Goal: Obtain resource: Download file/media

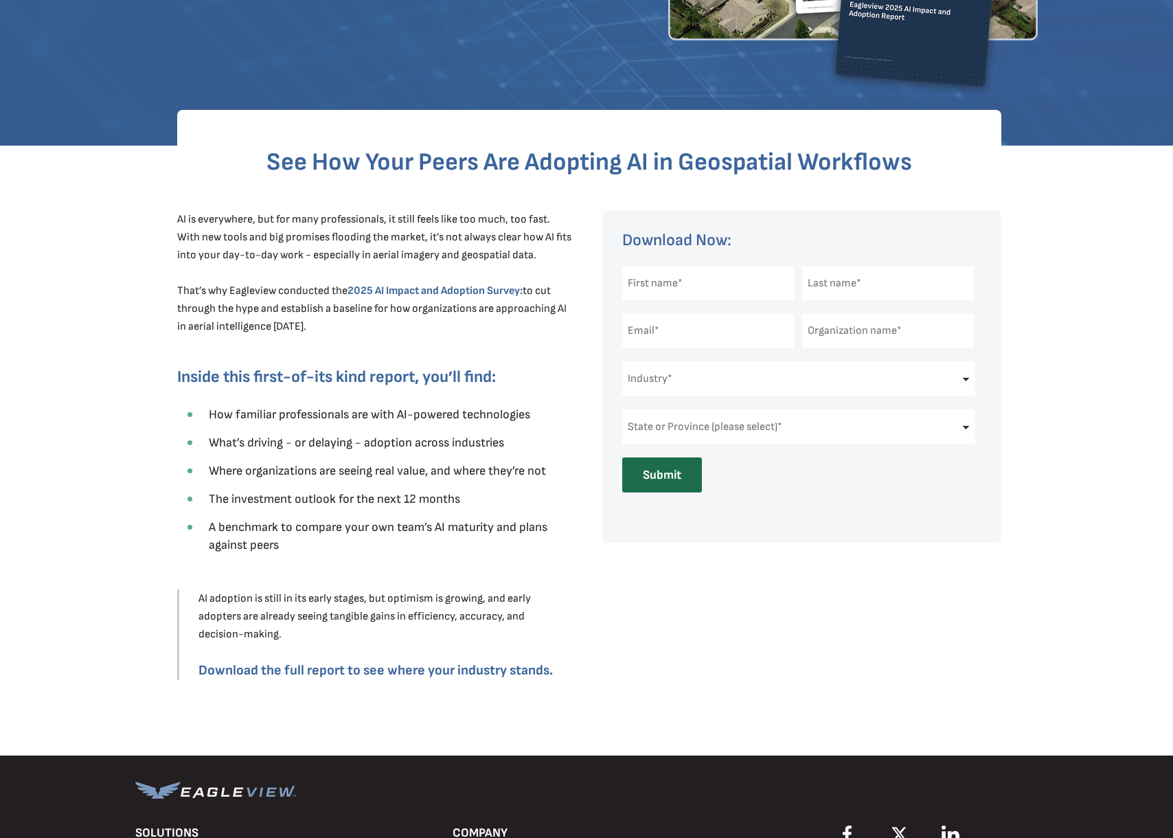
scroll to position [361, 0]
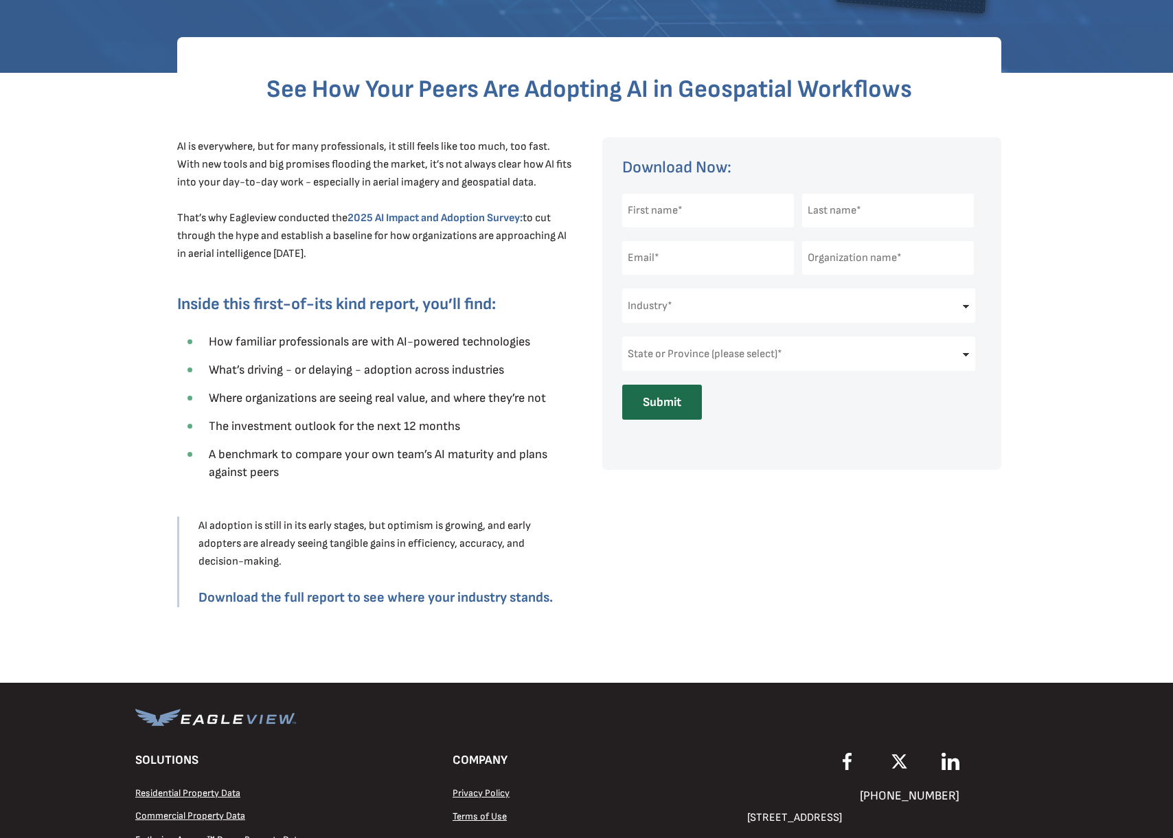
click at [714, 205] on input "text" at bounding box center [708, 211] width 172 height 34
type input "Sarah"
type input "Lathe"
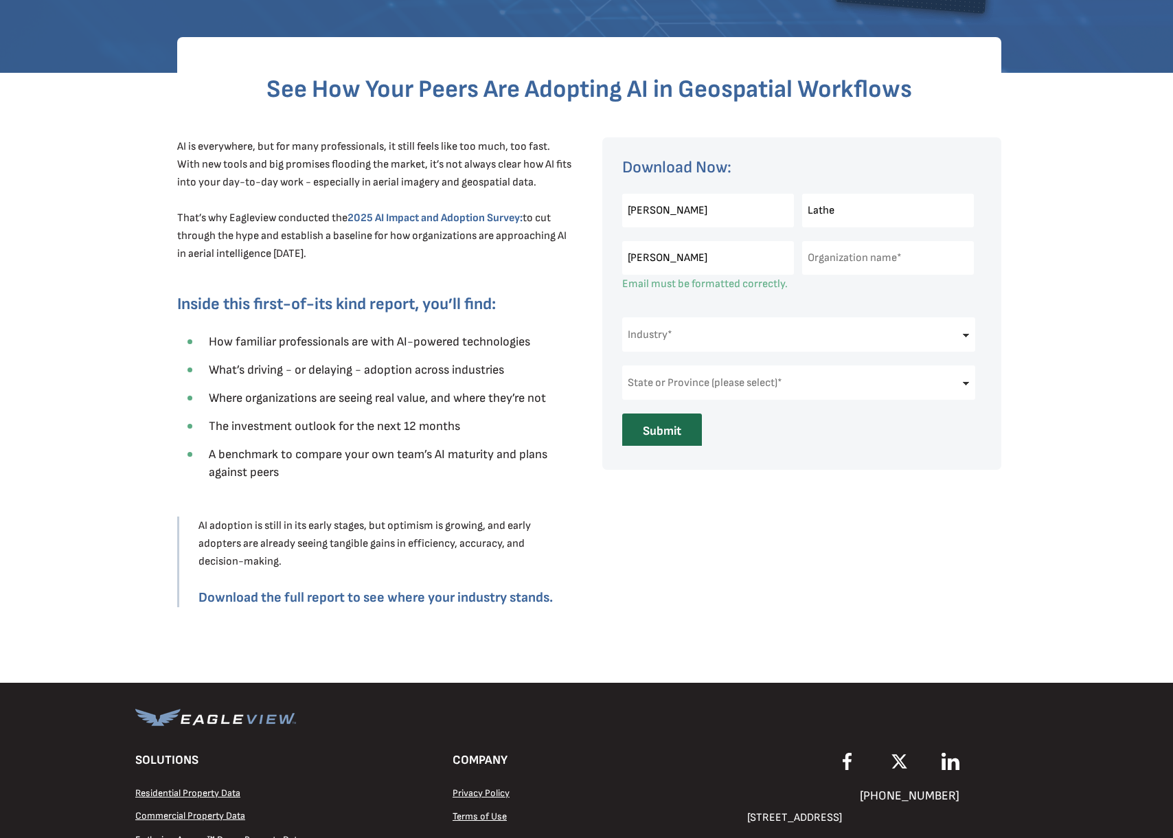
type input "sarah.lathe@team201.io"
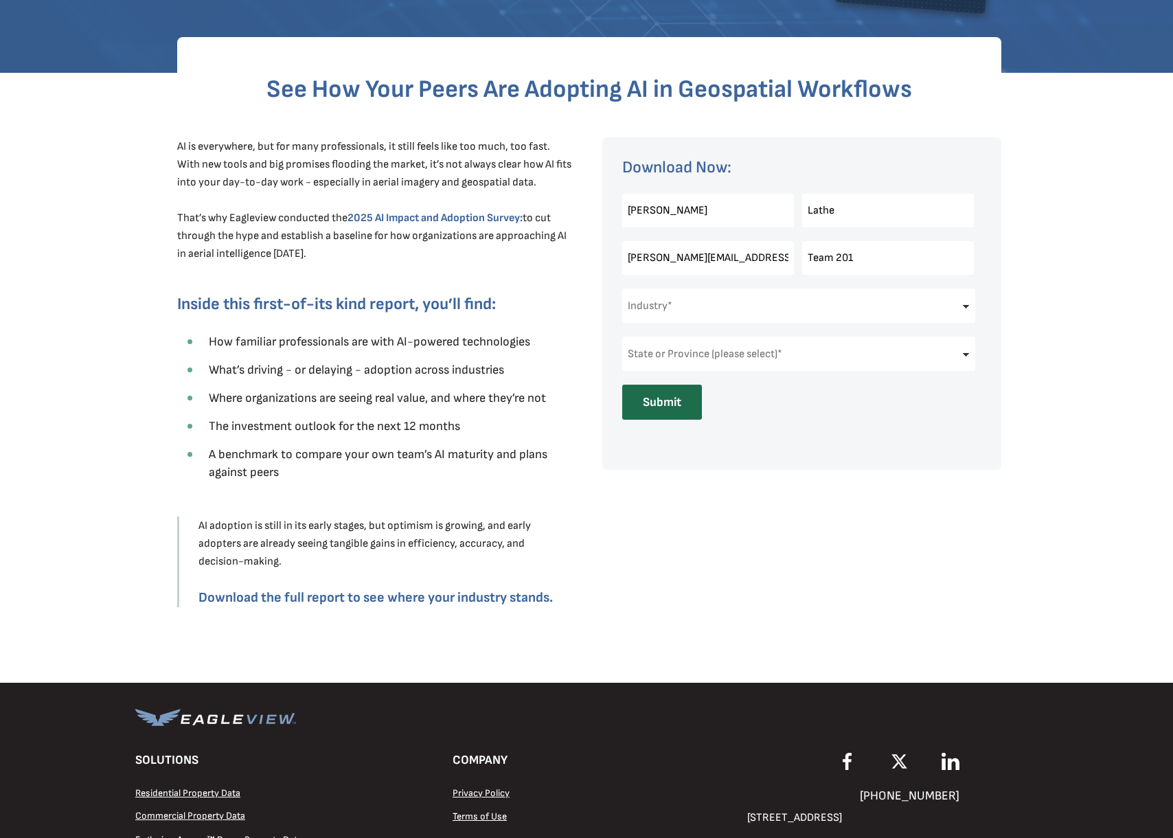
type input "Team 201"
click at [705, 304] on select "Industry* Architects & Engineering Construction Electric/Gas Utilities Governme…" at bounding box center [798, 306] width 353 height 34
select select "Other"
click at [622, 289] on select "Industry* Architects & Engineering Construction Electric/Gas Utilities Governme…" at bounding box center [798, 306] width 353 height 34
click at [714, 363] on select "State or Province (please select)* Alabama Alaska Alberta American Samoa Arizon…" at bounding box center [798, 354] width 353 height 34
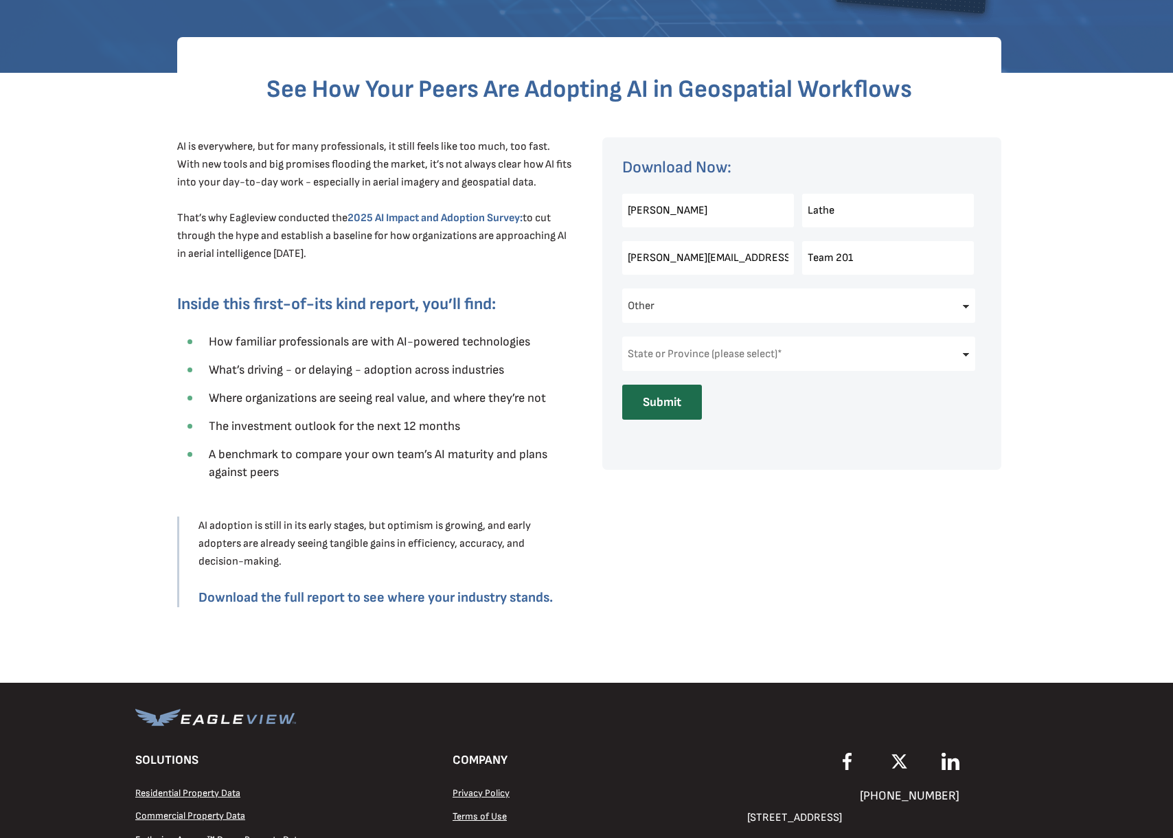
select select "[US_STATE]"
click at [622, 337] on select "State or Province (please select)* Alabama Alaska Alberta American Samoa Arizon…" at bounding box center [798, 354] width 353 height 34
click at [867, 257] on input "Team 201" at bounding box center [888, 258] width 172 height 34
type input "Team 201 (Test)"
click at [677, 255] on input "sarah.lathe@team201.io" at bounding box center [708, 258] width 172 height 34
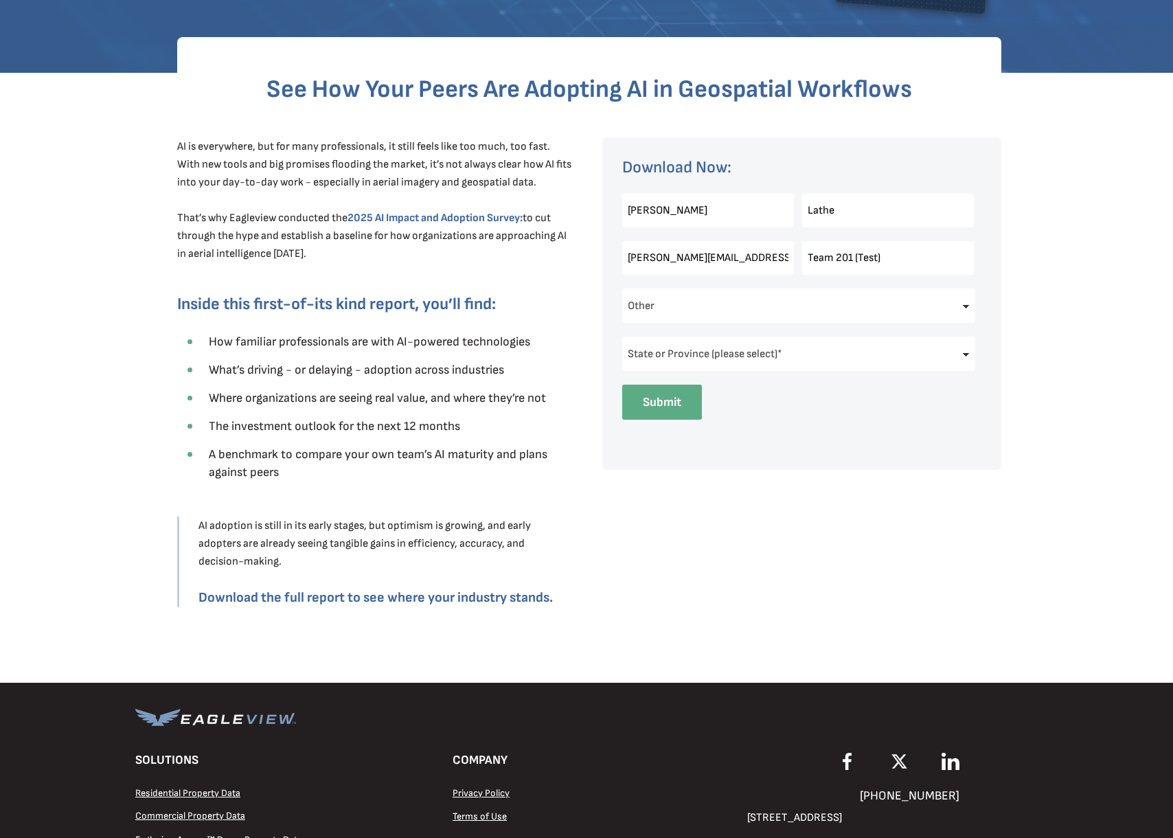
type input "sarah.lathe+test@team201.io"
click at [642, 401] on input "Submit" at bounding box center [662, 402] width 80 height 35
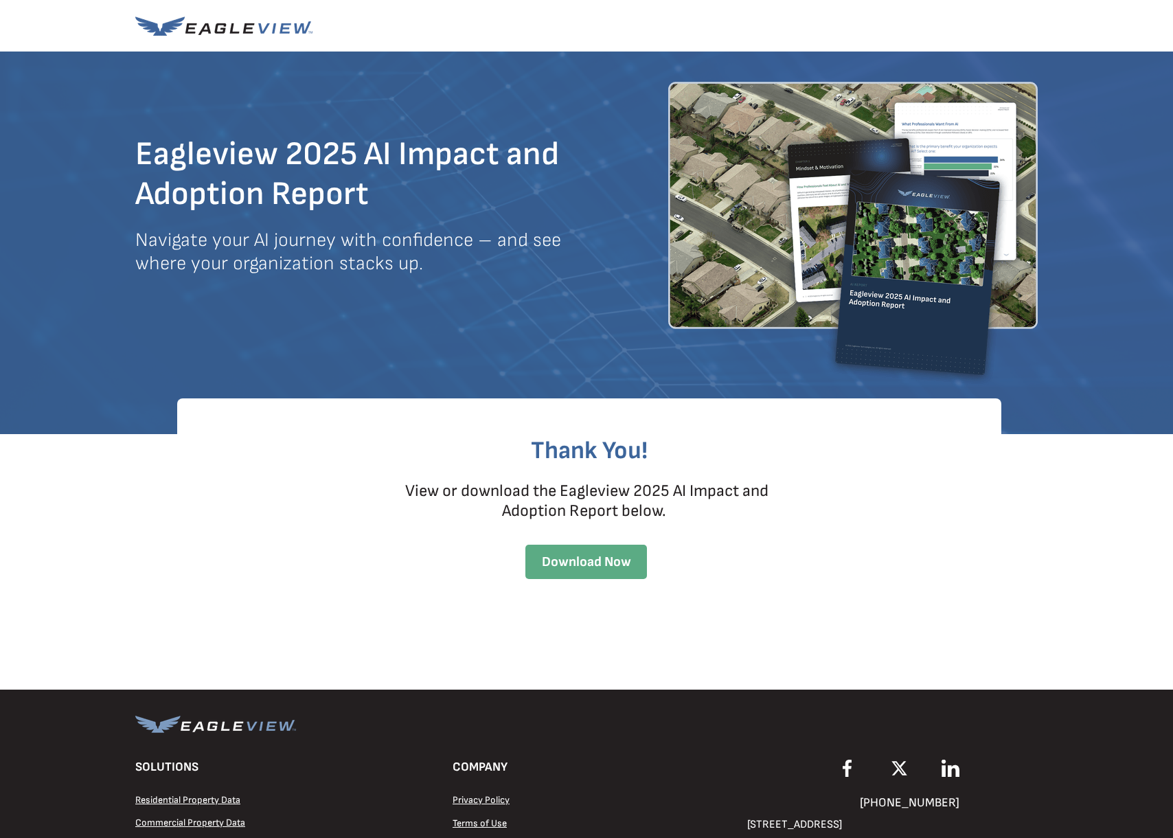
click at [625, 567] on span "Download Now" at bounding box center [587, 562] width 122 height 16
